Goal: Task Accomplishment & Management: Use online tool/utility

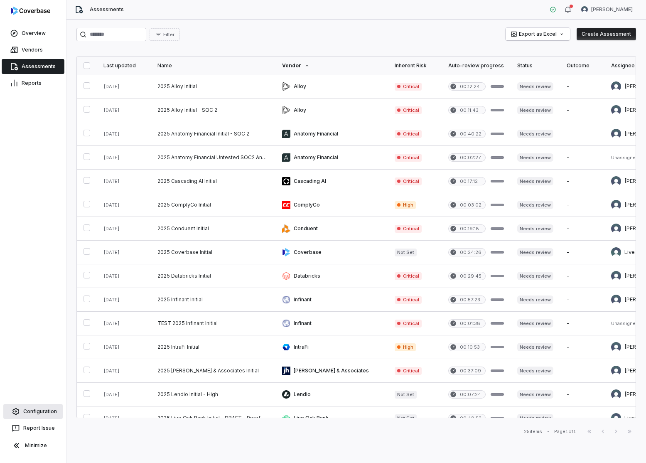
click at [43, 411] on link "Configuration" at bounding box center [32, 411] width 59 height 15
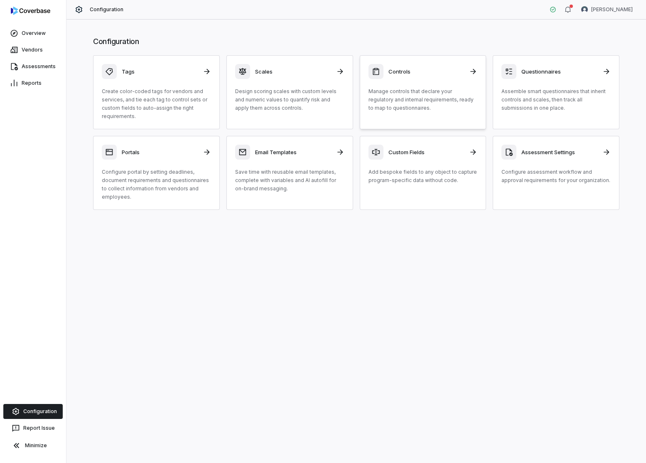
click at [409, 79] on div "Controls" at bounding box center [423, 71] width 109 height 15
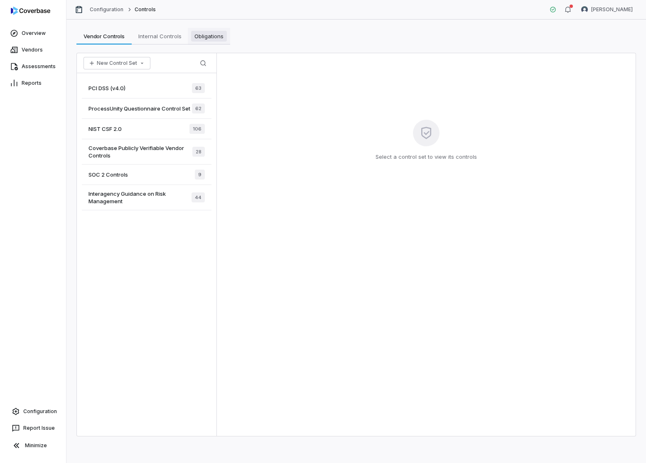
click at [215, 33] on span "Obligations" at bounding box center [209, 36] width 36 height 11
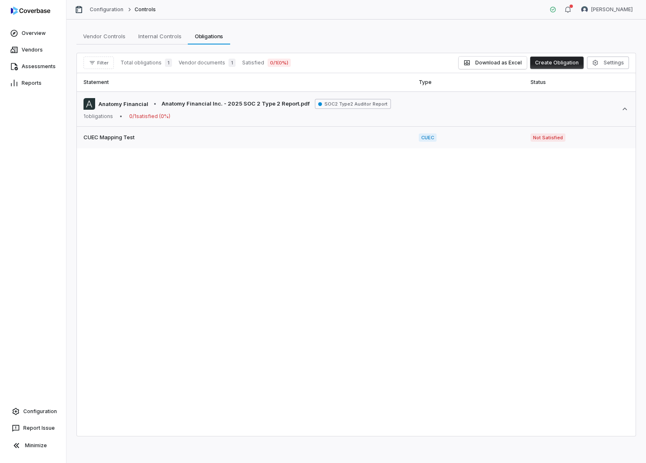
click at [419, 135] on span "CUEC" at bounding box center [428, 137] width 18 height 8
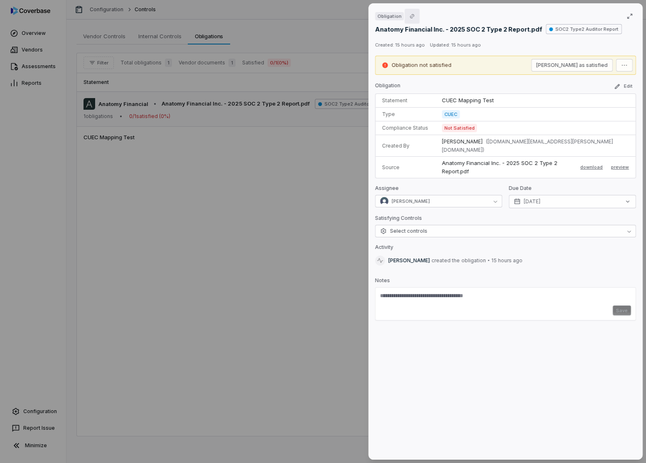
click at [412, 16] on icon "Copy link" at bounding box center [412, 16] width 5 height 5
click at [466, 159] on p "Anatomy Financial Inc. - 2025 SOC 2 Type 2 Report.pdf" at bounding box center [507, 167] width 130 height 16
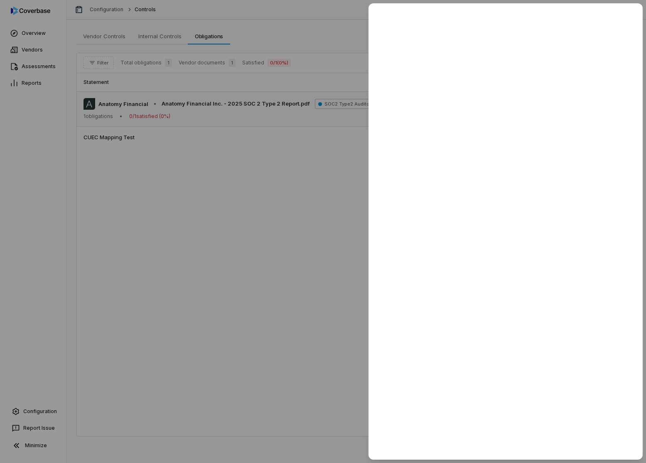
click at [289, 166] on div at bounding box center [323, 231] width 646 height 463
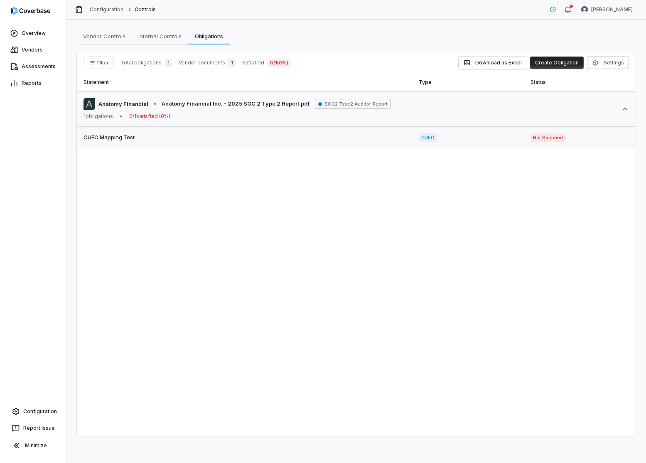
click at [168, 136] on span "CUEC Mapping Test" at bounding box center [245, 137] width 322 height 8
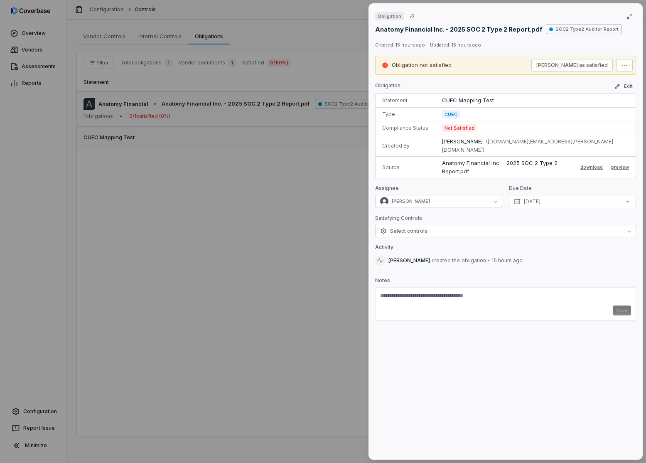
click at [168, 136] on div "Obligation Anatomy Financial Inc. - 2025 SOC 2 Type 2 Report.pdf SOC2 Type2 Aud…" at bounding box center [323, 231] width 646 height 463
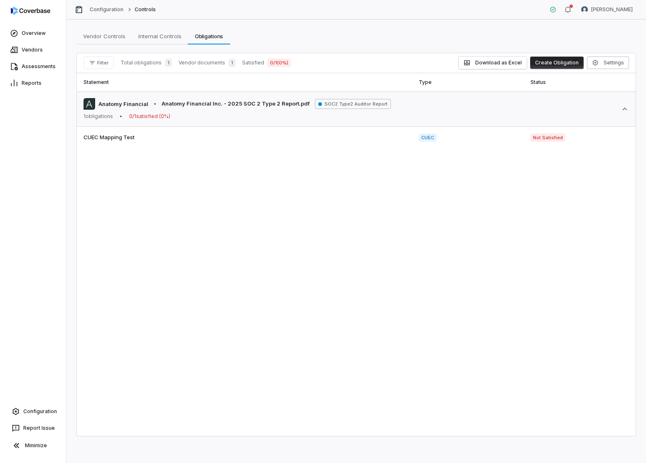
click at [222, 59] on div "Vendor documents 1" at bounding box center [207, 63] width 57 height 8
click at [222, 66] on div "Vendor documents 1" at bounding box center [207, 63] width 57 height 8
click at [211, 67] on div "Filter Total obligations 1 Vendor documents 1 Satisfied 0 / 1 ( 0 %)" at bounding box center [187, 63] width 207 height 12
click at [142, 64] on span "Total obligations" at bounding box center [141, 62] width 41 height 7
click at [111, 41] on span "Vendor Controls" at bounding box center [104, 36] width 49 height 11
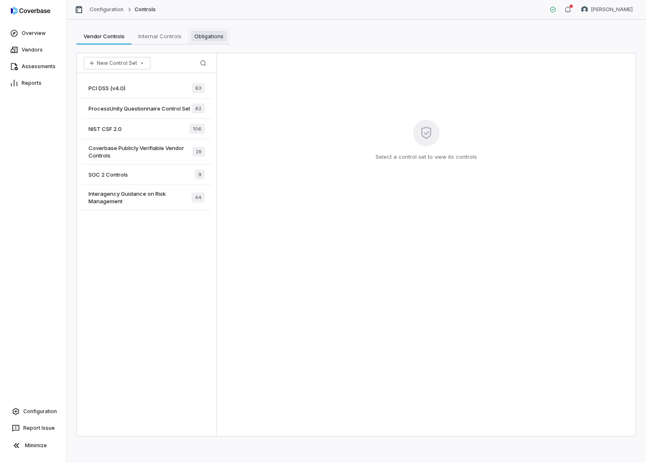
click at [222, 38] on span "Obligations" at bounding box center [209, 36] width 36 height 11
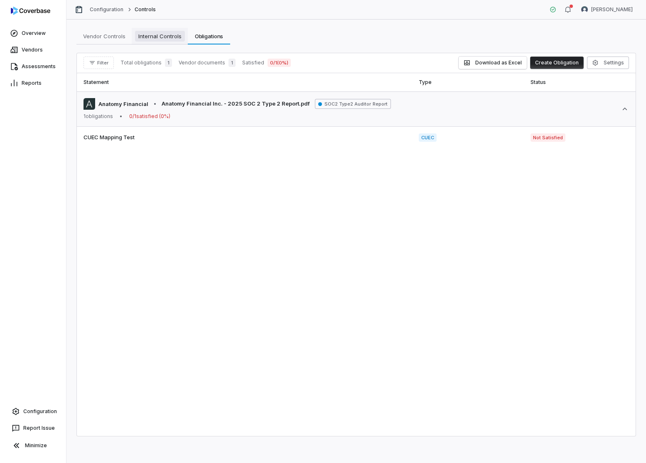
click at [163, 34] on span "Internal Controls" at bounding box center [160, 36] width 50 height 11
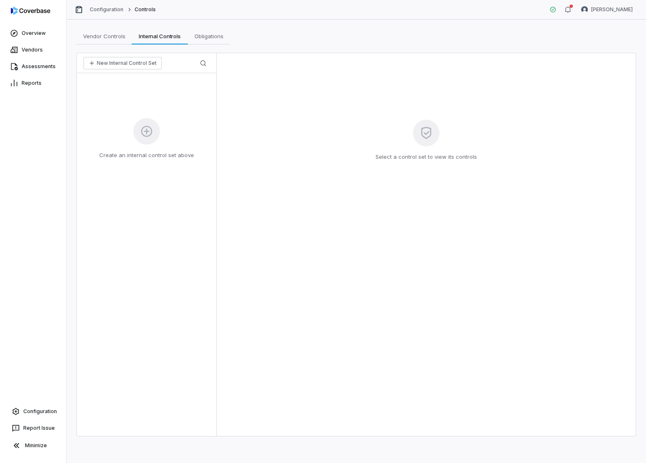
click at [148, 137] on icon at bounding box center [146, 131] width 11 height 11
click at [45, 69] on link "Assessments" at bounding box center [33, 66] width 63 height 15
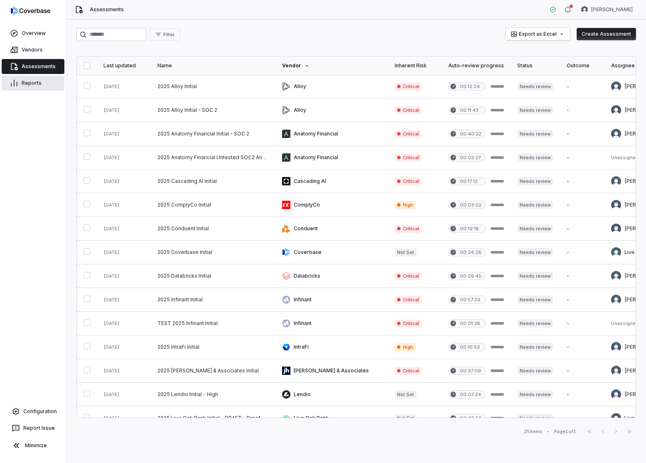
click at [37, 87] on link "Reports" at bounding box center [33, 83] width 63 height 15
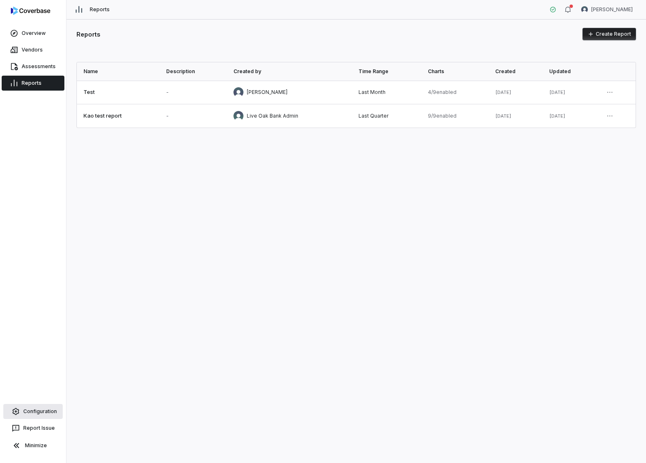
click at [32, 409] on link "Configuration" at bounding box center [32, 411] width 59 height 15
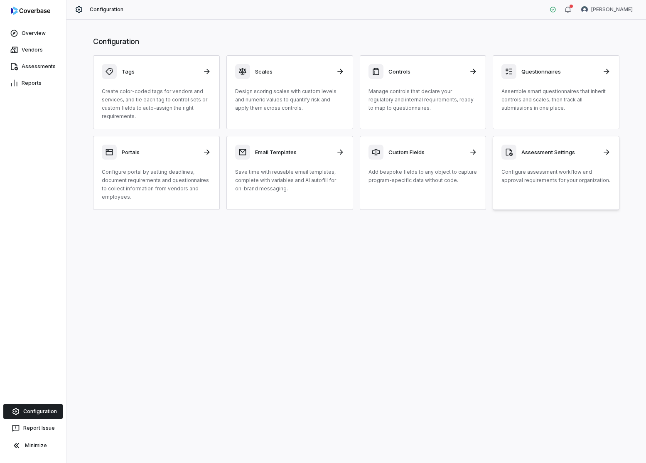
click at [551, 195] on link "Assessment Settings Configure assessment workflow and approval requirements for…" at bounding box center [556, 173] width 127 height 74
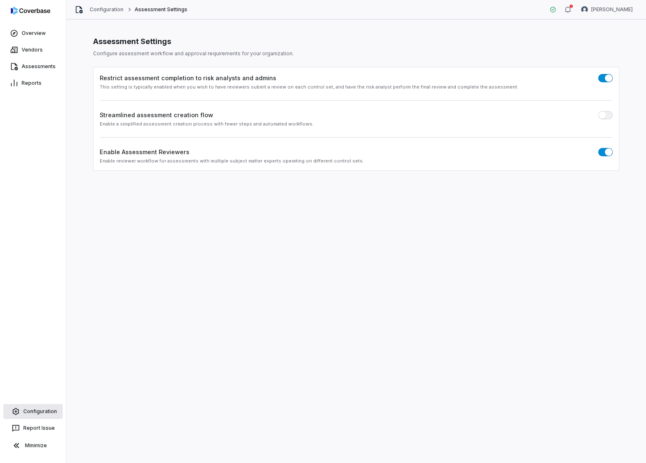
click at [41, 412] on link "Configuration" at bounding box center [32, 411] width 59 height 15
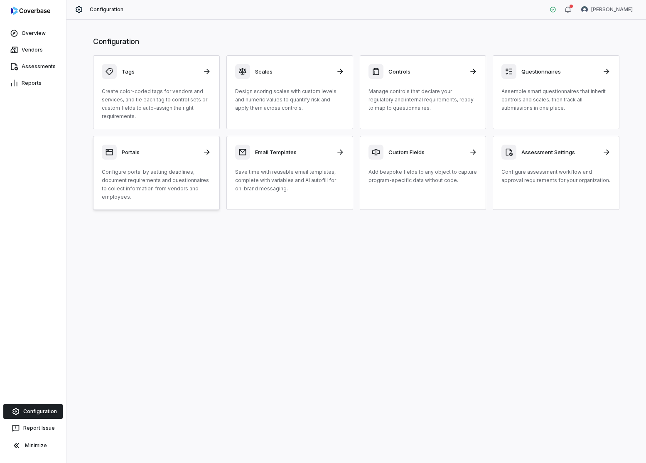
click at [149, 170] on p "Configure portal by setting deadlines, document requirements and questionnaires…" at bounding box center [156, 184] width 109 height 33
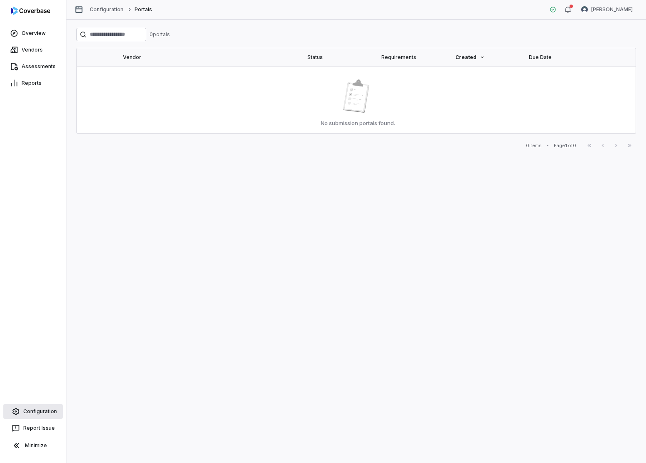
click at [32, 418] on link "Configuration" at bounding box center [32, 411] width 59 height 15
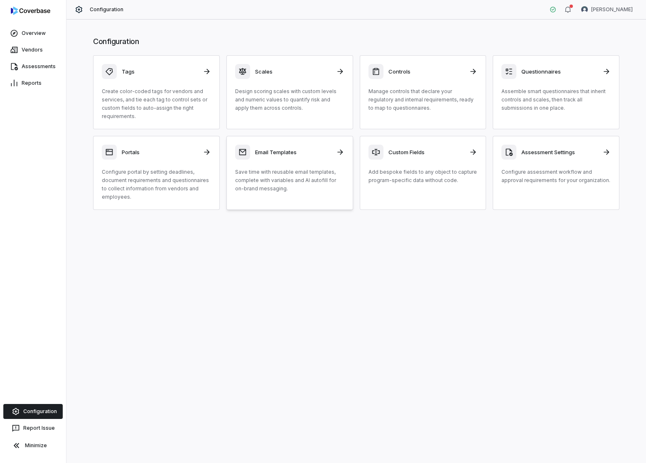
click at [322, 161] on div "Email Templates Save time with reusable email templates, complete with variable…" at bounding box center [289, 169] width 109 height 48
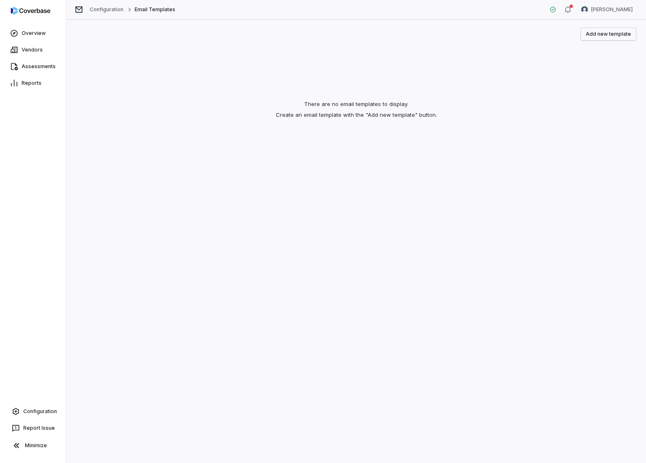
click at [598, 38] on button "Add new template" at bounding box center [608, 34] width 55 height 12
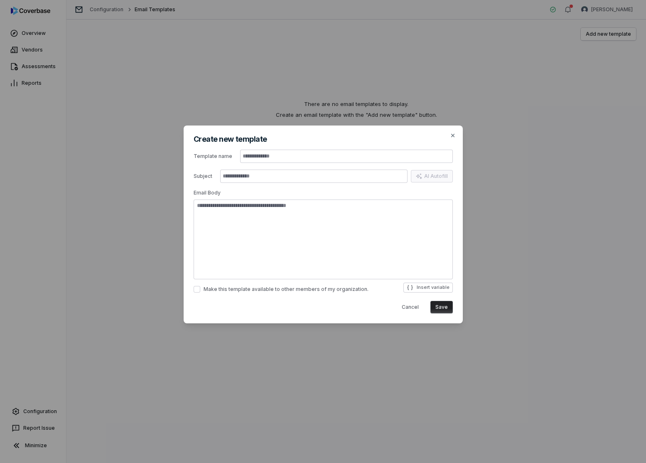
click at [361, 150] on input "text" at bounding box center [346, 156] width 212 height 13
click at [359, 160] on input "text" at bounding box center [346, 156] width 212 height 13
type input "*"
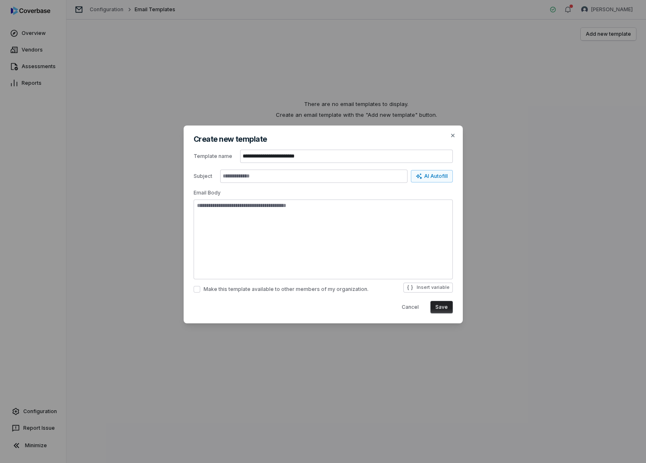
type input "**********"
click at [362, 183] on div "Subject AI Autofill Email Body" at bounding box center [323, 226] width 259 height 113
click at [363, 175] on input "text" at bounding box center [313, 176] width 187 height 13
type input "**********"
click at [344, 207] on textarea at bounding box center [323, 240] width 259 height 80
